Goal: Transaction & Acquisition: Purchase product/service

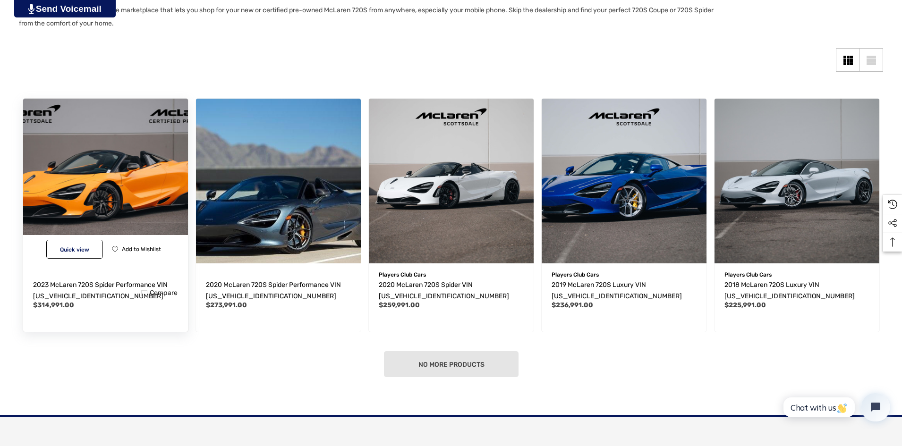
click at [149, 222] on img "2023 McLaren 720S Spider Performance VIN SBM14FCA1PW007120,$314,991.00\a" at bounding box center [105, 180] width 181 height 181
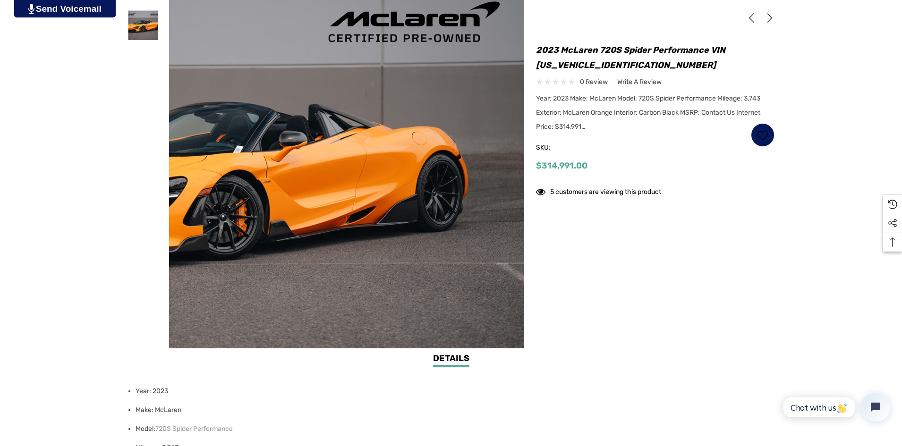
click at [511, 168] on img at bounding box center [231, 171] width 604 height 403
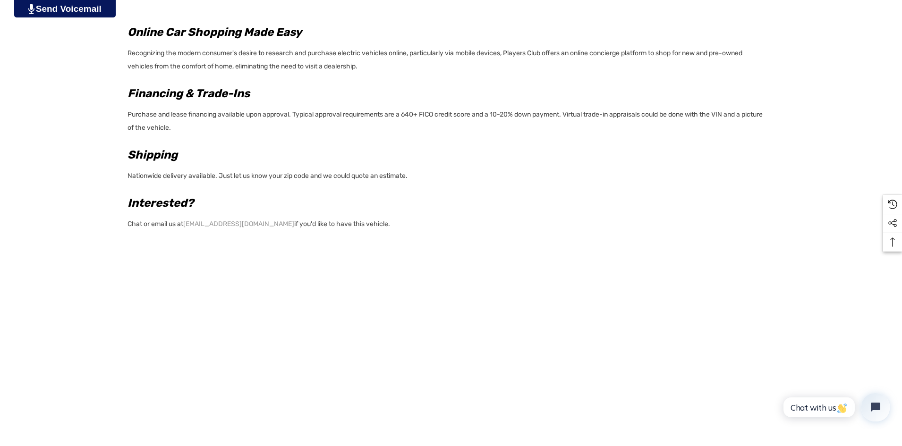
scroll to position [1322, 0]
